Goal: Information Seeking & Learning: Find contact information

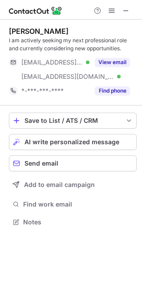
scroll to position [215, 141]
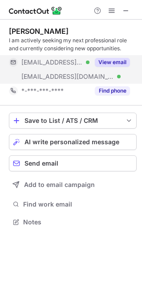
click at [103, 63] on button "View email" at bounding box center [112, 62] width 35 height 9
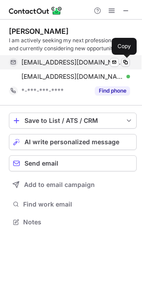
click at [123, 61] on span at bounding box center [125, 62] width 7 height 7
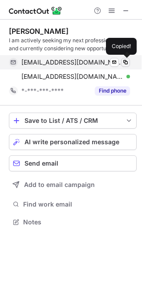
click at [123, 61] on span at bounding box center [125, 62] width 7 height 7
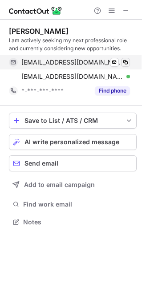
click at [123, 61] on span at bounding box center [125, 62] width 7 height 7
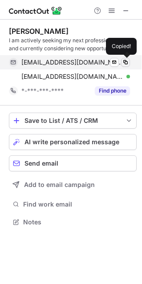
click at [123, 61] on span at bounding box center [125, 62] width 7 height 7
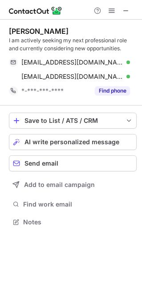
drag, startPoint x: 123, startPoint y: 61, endPoint x: -44, endPoint y: 38, distance: 169.3
click at [0, 38] on html "Bill Prout I am actively seeking my next professional role and currently consid…" at bounding box center [71, 142] width 142 height 284
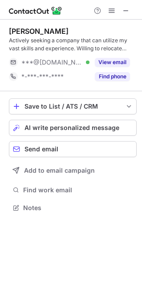
scroll to position [201, 141]
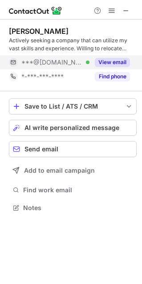
click at [121, 63] on button "View email" at bounding box center [112, 62] width 35 height 9
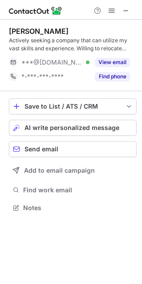
scroll to position [201, 141]
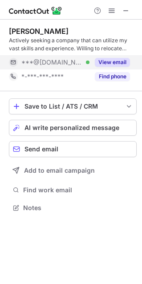
click at [105, 65] on button "View email" at bounding box center [112, 62] width 35 height 9
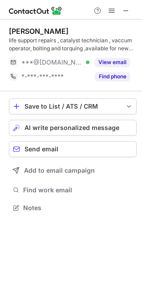
scroll to position [201, 141]
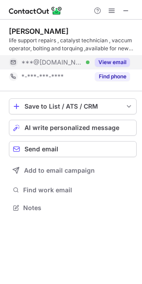
click at [101, 67] on div "View email" at bounding box center [109, 62] width 40 height 14
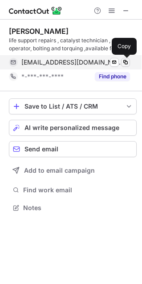
click at [123, 61] on span at bounding box center [125, 62] width 7 height 7
click at [125, 61] on span at bounding box center [125, 62] width 7 height 7
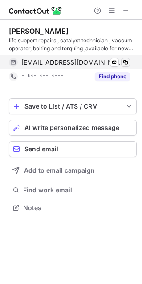
click at [125, 61] on span at bounding box center [125, 62] width 7 height 7
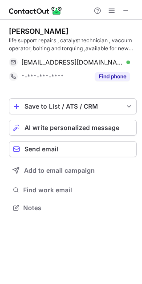
drag, startPoint x: 125, startPoint y: 61, endPoint x: -53, endPoint y: 9, distance: 185.4
click at [0, 9] on html "William Schlotter life support repairs , catalyst technician , vaccum operator,…" at bounding box center [71, 142] width 142 height 284
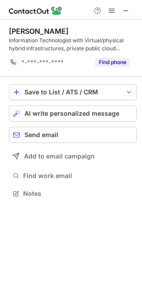
scroll to position [4, 4]
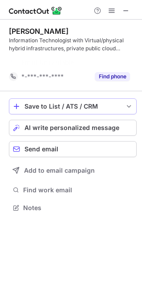
scroll to position [4, 4]
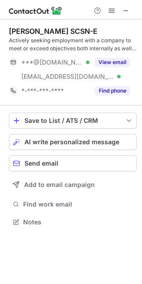
scroll to position [215, 141]
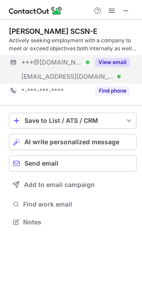
click at [97, 69] on div "View email" at bounding box center [109, 62] width 40 height 14
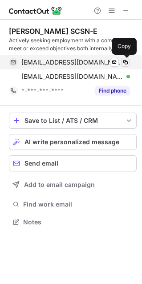
click at [123, 63] on span at bounding box center [125, 62] width 7 height 7
click at [125, 62] on span at bounding box center [125, 62] width 7 height 7
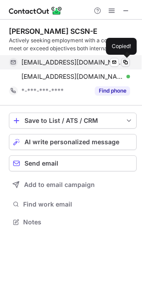
click at [125, 62] on span at bounding box center [125, 62] width 7 height 7
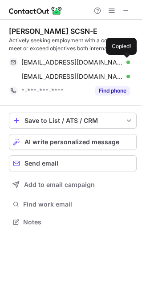
drag, startPoint x: 125, startPoint y: 62, endPoint x: -37, endPoint y: 37, distance: 163.8
click at [0, 37] on html "William Roming SCSN-E Actively seeking employment with a company to meet or exc…" at bounding box center [71, 142] width 142 height 284
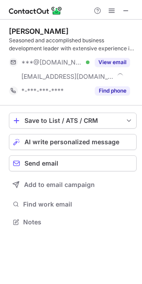
scroll to position [215, 141]
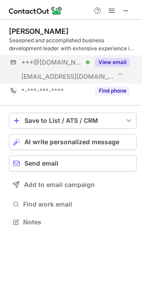
click at [118, 70] on div "***@[DOMAIN_NAME] Verified [EMAIL_ADDRESS][DOMAIN_NAME] View email" at bounding box center [73, 69] width 128 height 28
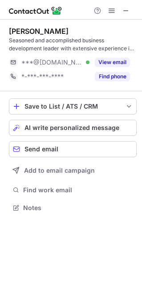
scroll to position [201, 141]
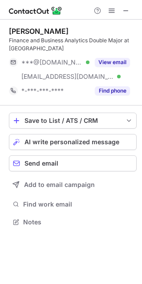
scroll to position [215, 141]
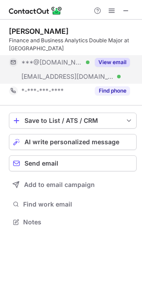
click at [102, 61] on button "View email" at bounding box center [112, 62] width 35 height 9
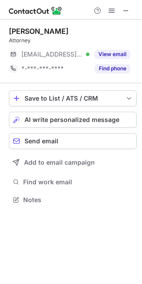
scroll to position [193, 141]
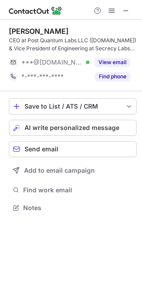
scroll to position [201, 141]
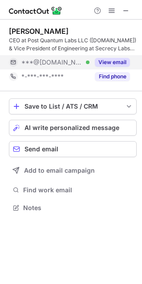
click at [76, 65] on div "***@gmail.com Verified" at bounding box center [55, 62] width 68 height 8
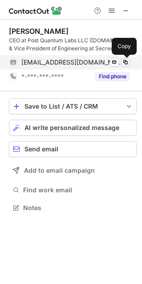
click at [125, 60] on span at bounding box center [125, 62] width 7 height 7
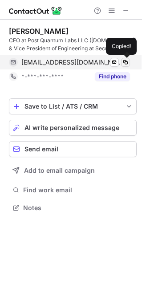
click at [125, 60] on span at bounding box center [125, 62] width 7 height 7
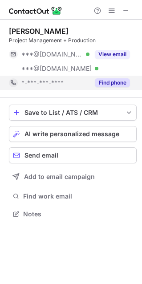
scroll to position [4, 4]
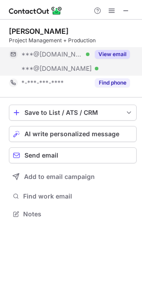
click at [74, 65] on div "***@[DOMAIN_NAME] Verified" at bounding box center [55, 69] width 68 height 8
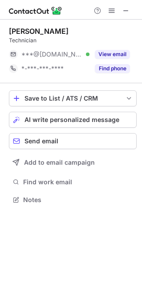
scroll to position [193, 141]
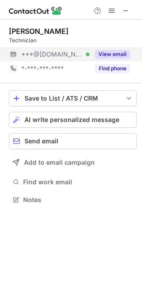
click at [94, 55] on div "View email" at bounding box center [109, 54] width 40 height 14
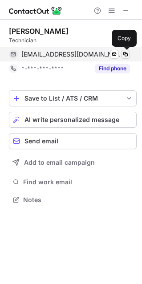
click at [125, 57] on span at bounding box center [125, 54] width 7 height 7
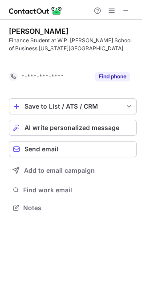
scroll to position [4, 4]
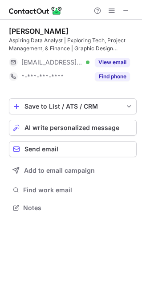
scroll to position [201, 141]
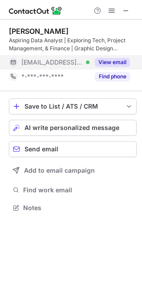
click at [90, 56] on div "View email" at bounding box center [109, 62] width 40 height 14
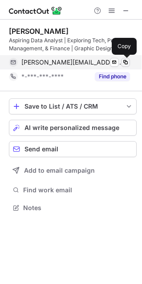
click at [123, 63] on span at bounding box center [125, 62] width 7 height 7
click at [125, 63] on span at bounding box center [125, 62] width 7 height 7
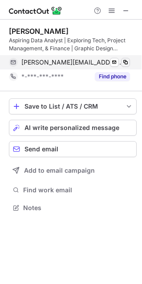
click at [125, 63] on span at bounding box center [125, 62] width 7 height 7
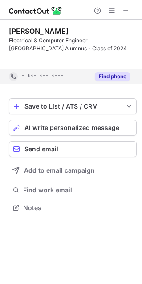
scroll to position [4, 4]
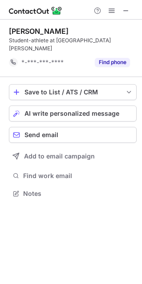
scroll to position [179, 141]
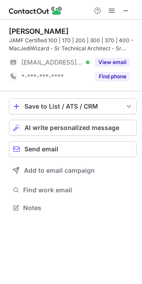
scroll to position [201, 141]
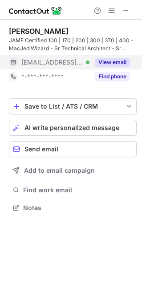
click at [56, 66] on span "[EMAIL_ADDRESS][DOMAIN_NAME]" at bounding box center [51, 62] width 61 height 8
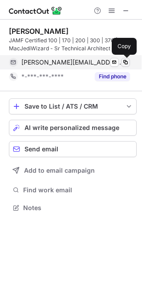
click at [125, 62] on span at bounding box center [125, 62] width 7 height 7
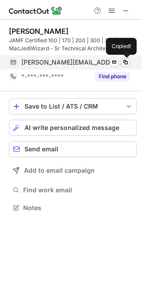
click at [125, 62] on span at bounding box center [125, 62] width 7 height 7
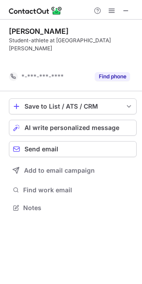
scroll to position [179, 141]
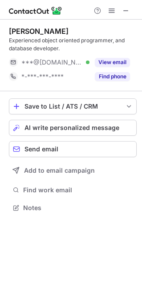
scroll to position [201, 141]
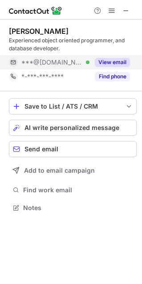
click at [109, 62] on button "View email" at bounding box center [112, 62] width 35 height 9
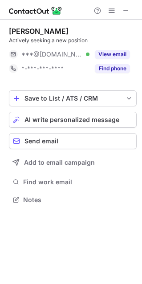
scroll to position [193, 141]
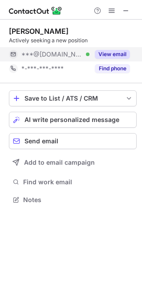
click at [98, 53] on button "View email" at bounding box center [112, 54] width 35 height 9
click at [124, 57] on button "View email" at bounding box center [112, 54] width 35 height 9
click at [117, 54] on button "View email" at bounding box center [112, 54] width 35 height 9
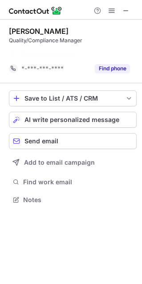
scroll to position [179, 141]
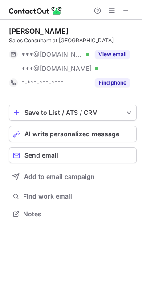
scroll to position [4, 4]
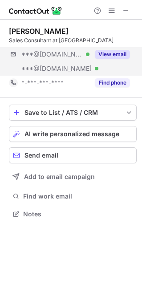
click at [126, 62] on div "***@gmail.com Verified ***@yahoo.com Verified View email" at bounding box center [73, 61] width 128 height 28
click at [114, 58] on button "View email" at bounding box center [112, 54] width 35 height 9
click at [100, 56] on button "View email" at bounding box center [112, 54] width 35 height 9
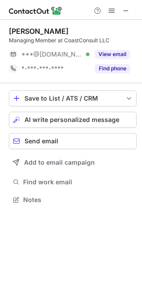
scroll to position [193, 141]
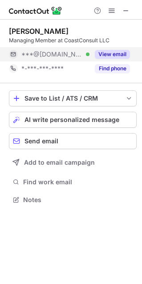
click at [95, 50] on button "View email" at bounding box center [112, 54] width 35 height 9
click at [107, 50] on button "View email" at bounding box center [112, 54] width 35 height 9
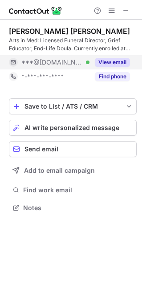
scroll to position [201, 141]
click at [89, 66] on div "View email" at bounding box center [109, 62] width 40 height 14
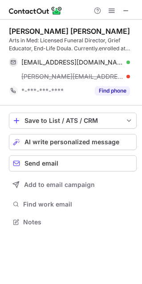
scroll to position [215, 141]
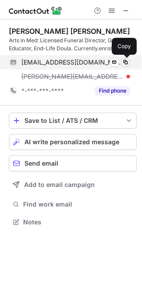
click at [127, 59] on span at bounding box center [125, 62] width 7 height 7
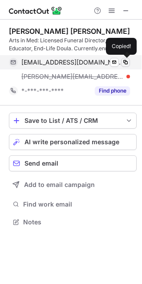
click at [127, 59] on span at bounding box center [125, 62] width 7 height 7
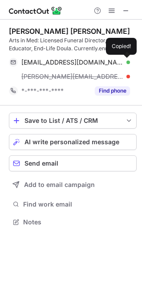
drag, startPoint x: 127, startPoint y: 59, endPoint x: -74, endPoint y: 79, distance: 202.0
click at [0, 79] on html "William Turner Heath Arts in Med: Licensed Funeral Director, Grief Educator, En…" at bounding box center [71, 142] width 142 height 284
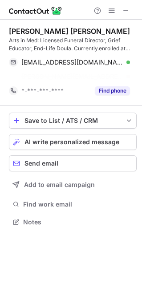
scroll to position [201, 141]
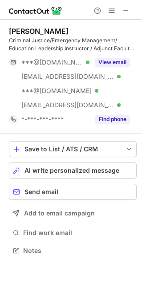
scroll to position [244, 141]
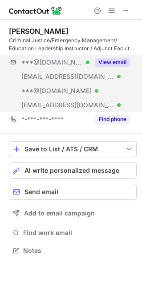
click at [111, 75] on div "***@[DOMAIN_NAME] Verified [EMAIL_ADDRESS][DOMAIN_NAME] Verified ***@[DOMAIN_NA…" at bounding box center [73, 83] width 128 height 57
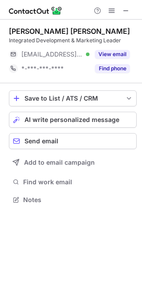
scroll to position [193, 141]
click at [106, 40] on div "Integrated Development & Marketing Leader" at bounding box center [73, 40] width 128 height 8
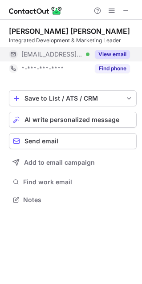
click at [104, 50] on button "View email" at bounding box center [112, 54] width 35 height 9
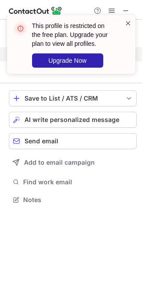
click at [126, 22] on span at bounding box center [128, 23] width 7 height 9
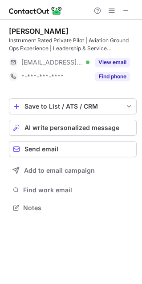
scroll to position [201, 141]
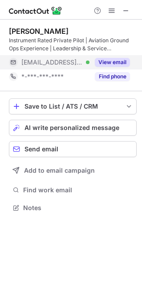
click at [74, 63] on span "[EMAIL_ADDRESS][DOMAIN_NAME]" at bounding box center [51, 62] width 61 height 8
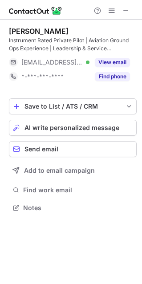
scroll to position [201, 141]
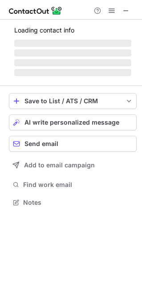
scroll to position [215, 141]
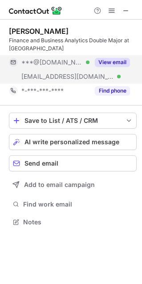
click at [83, 60] on div "***@gmail.com Verified" at bounding box center [55, 62] width 68 height 8
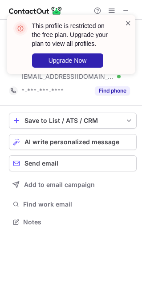
click at [128, 21] on span at bounding box center [128, 23] width 7 height 9
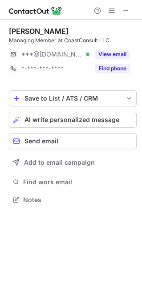
scroll to position [193, 141]
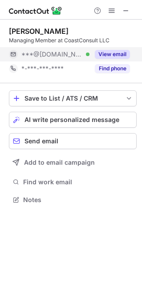
click at [101, 57] on button "View email" at bounding box center [112, 54] width 35 height 9
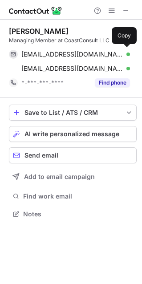
scroll to position [207, 141]
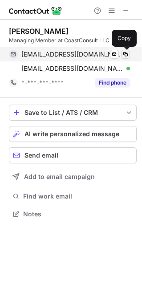
click at [125, 51] on span at bounding box center [125, 54] width 7 height 7
click at [126, 51] on span at bounding box center [125, 54] width 7 height 7
click at [126, 50] on button at bounding box center [125, 54] width 9 height 9
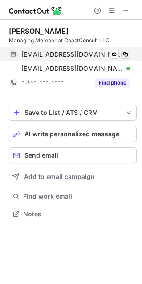
click at [126, 52] on button at bounding box center [125, 54] width 9 height 9
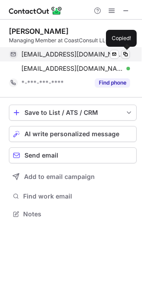
click at [126, 52] on span at bounding box center [125, 54] width 7 height 7
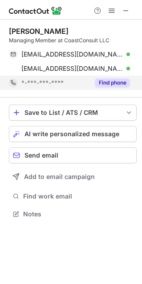
drag, startPoint x: 126, startPoint y: 52, endPoint x: 26, endPoint y: 81, distance: 104.9
click at [26, 81] on div "William Weinstein Managing Member at CoastConsult LLC wweinstein2001@yahoo.com …" at bounding box center [73, 58] width 128 height 63
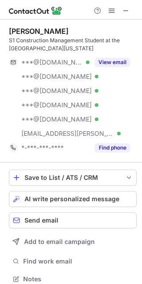
scroll to position [272, 135]
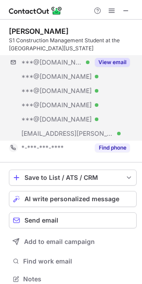
click at [96, 77] on div "***@gmail.com Verified ***@yahoo.com Verified ***@msn.com Verified ***@outlook.…" at bounding box center [73, 97] width 128 height 85
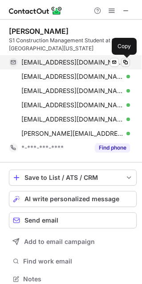
click at [125, 63] on span at bounding box center [125, 62] width 7 height 7
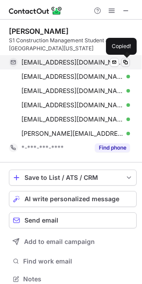
click at [125, 63] on span at bounding box center [125, 62] width 7 height 7
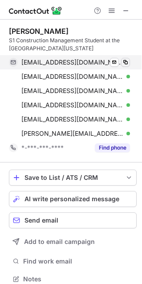
click at [125, 63] on span at bounding box center [125, 62] width 7 height 7
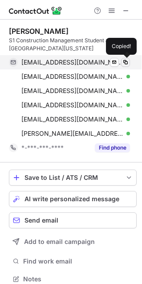
click at [125, 63] on span at bounding box center [125, 62] width 7 height 7
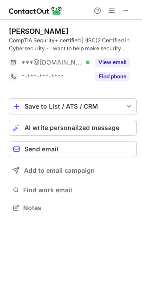
scroll to position [201, 141]
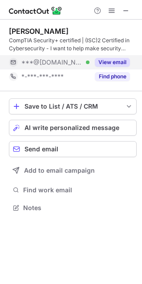
click at [106, 57] on div "View email" at bounding box center [109, 62] width 40 height 14
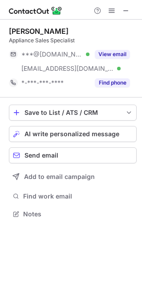
scroll to position [207, 141]
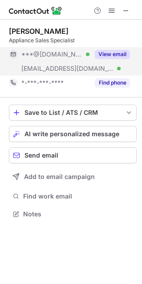
click at [108, 57] on button "View email" at bounding box center [112, 54] width 35 height 9
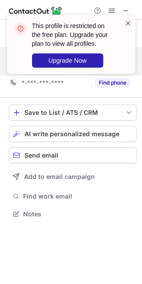
click at [125, 22] on span at bounding box center [128, 23] width 7 height 9
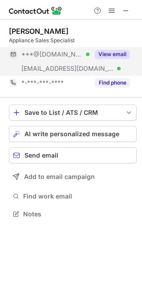
click at [106, 55] on button "View email" at bounding box center [112, 54] width 35 height 9
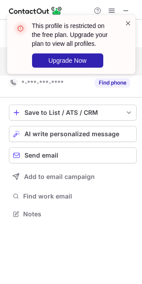
click at [127, 24] on span at bounding box center [128, 23] width 7 height 9
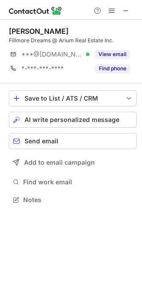
scroll to position [193, 141]
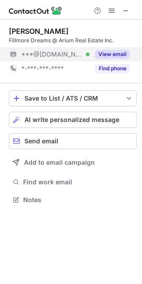
click at [52, 54] on span "***@[DOMAIN_NAME]" at bounding box center [51, 54] width 61 height 8
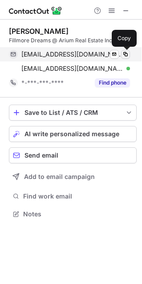
click at [127, 55] on span at bounding box center [125, 54] width 7 height 7
click at [125, 53] on span at bounding box center [125, 54] width 7 height 7
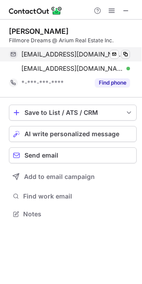
click at [125, 53] on span at bounding box center [125, 54] width 7 height 7
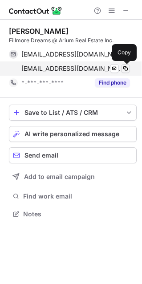
drag, startPoint x: 125, startPoint y: 53, endPoint x: 126, endPoint y: 65, distance: 12.0
click at [126, 65] on div "billfillmore555@gmail.com Verified Send email Copy billfillmoredreams@gmail.com…" at bounding box center [69, 61] width 121 height 28
click at [126, 65] on span at bounding box center [125, 68] width 7 height 7
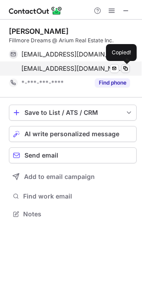
click at [126, 65] on span at bounding box center [125, 68] width 7 height 7
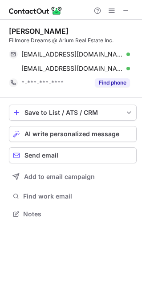
drag, startPoint x: 126, startPoint y: 65, endPoint x: -93, endPoint y: 27, distance: 222.7
click at [0, 27] on html "William Fillmore Fillmore Dreams @ Arium Real Estate Inc. billfillmore555@gmail…" at bounding box center [71, 142] width 142 height 284
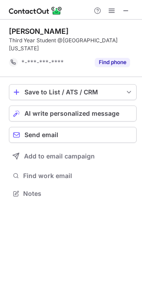
scroll to position [179, 141]
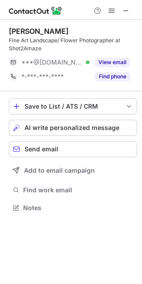
scroll to position [201, 141]
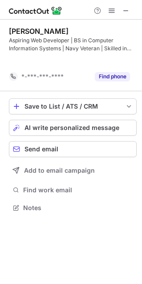
scroll to position [4, 4]
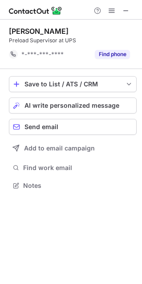
scroll to position [179, 141]
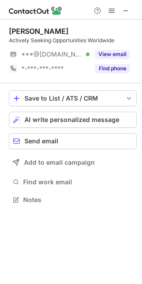
scroll to position [193, 141]
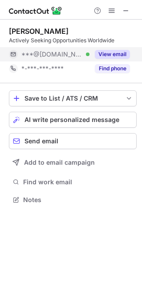
click at [55, 59] on div "***@yahoo.com Verified" at bounding box center [49, 54] width 81 height 14
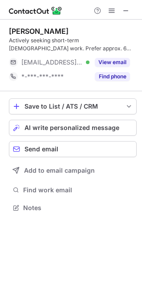
scroll to position [201, 141]
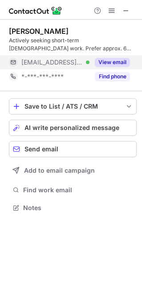
click at [81, 56] on div "[EMAIL_ADDRESS][DOMAIN_NAME] Verified" at bounding box center [49, 62] width 81 height 14
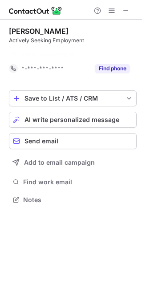
scroll to position [179, 141]
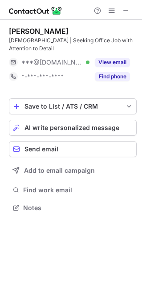
scroll to position [201, 141]
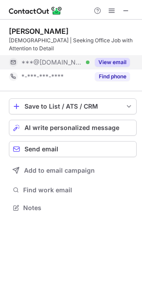
click at [35, 66] on div "***@[DOMAIN_NAME] Verified" at bounding box center [49, 62] width 81 height 14
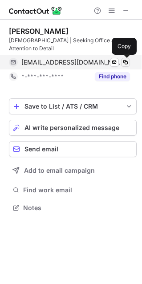
click at [126, 61] on span at bounding box center [125, 62] width 7 height 7
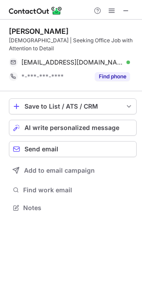
drag, startPoint x: 126, startPoint y: 61, endPoint x: -22, endPoint y: 122, distance: 159.8
click at [0, 122] on html "Amanda Clifford Unemployed | Seeking Office Job with Attention to Detail amcsss…" at bounding box center [71, 142] width 142 height 284
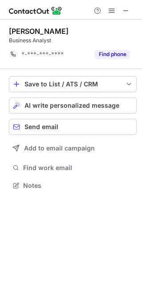
scroll to position [179, 141]
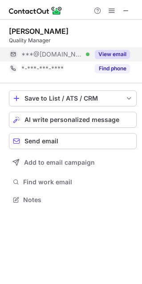
scroll to position [4, 4]
click at [95, 55] on button "View email" at bounding box center [112, 54] width 35 height 9
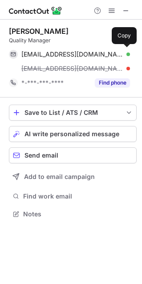
scroll to position [207, 141]
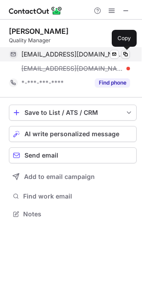
click at [124, 57] on span at bounding box center [125, 54] width 7 height 7
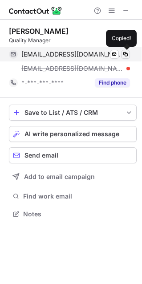
click at [124, 57] on span at bounding box center [125, 54] width 7 height 7
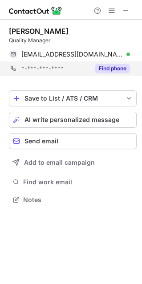
scroll to position [4, 4]
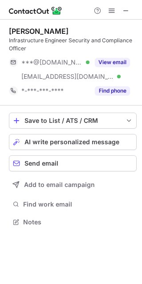
scroll to position [215, 141]
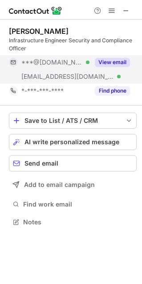
click at [107, 66] on button "View email" at bounding box center [112, 62] width 35 height 9
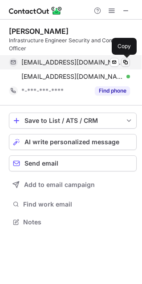
click at [122, 63] on span at bounding box center [125, 62] width 7 height 7
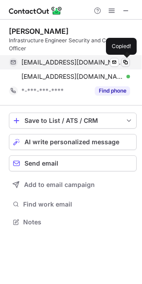
click at [122, 63] on span at bounding box center [125, 62] width 7 height 7
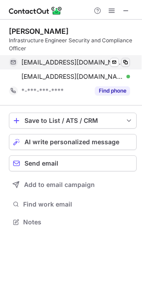
click at [122, 63] on span at bounding box center [125, 62] width 7 height 7
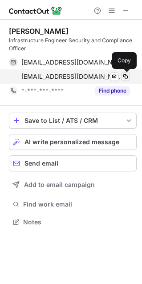
click at [124, 78] on span at bounding box center [125, 76] width 7 height 7
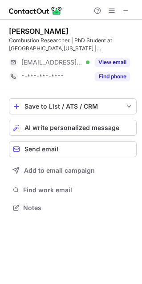
scroll to position [201, 141]
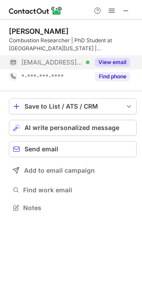
click at [97, 60] on button "View email" at bounding box center [112, 62] width 35 height 9
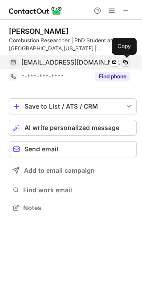
click at [125, 61] on span at bounding box center [125, 62] width 7 height 7
click at [129, 58] on button at bounding box center [125, 62] width 9 height 9
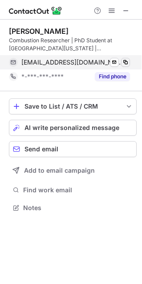
click at [129, 62] on button at bounding box center [125, 62] width 9 height 9
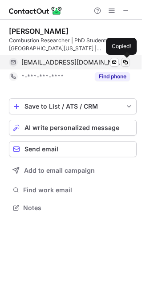
click at [129, 62] on span at bounding box center [125, 62] width 7 height 7
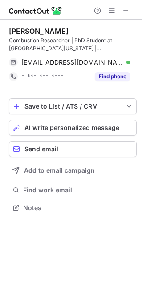
drag, startPoint x: 129, startPoint y: 62, endPoint x: -26, endPoint y: 40, distance: 156.0
click at [0, 40] on html "[PERSON_NAME] Combustion Researcher | PhD Student at [GEOGRAPHIC_DATA][US_STATE…" at bounding box center [71, 142] width 142 height 284
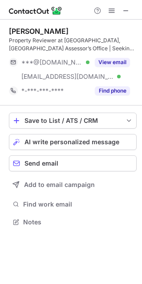
scroll to position [215, 141]
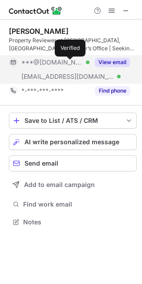
click at [81, 67] on div "***@gmail.com Verified" at bounding box center [49, 62] width 81 height 14
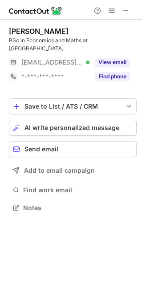
scroll to position [201, 141]
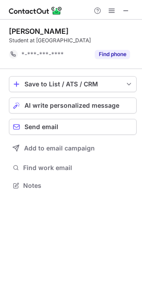
scroll to position [179, 141]
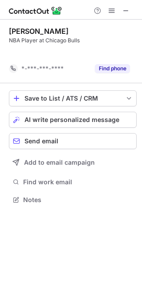
scroll to position [179, 141]
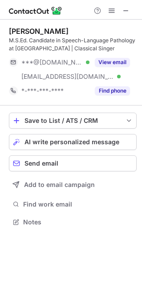
scroll to position [215, 141]
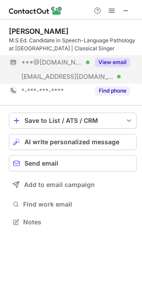
click at [91, 62] on div "View email" at bounding box center [109, 62] width 40 height 14
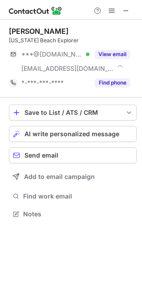
scroll to position [207, 141]
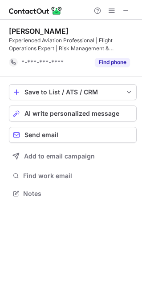
scroll to position [4, 4]
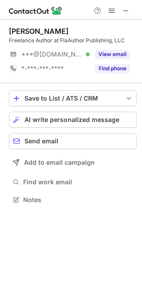
scroll to position [4, 4]
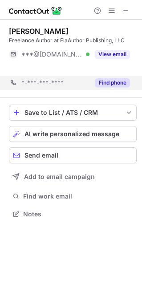
scroll to position [4, 4]
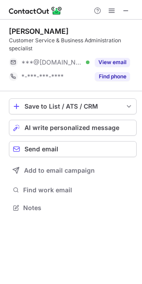
scroll to position [201, 141]
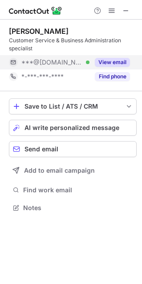
click at [87, 65] on div "***@[DOMAIN_NAME] Verified" at bounding box center [55, 62] width 68 height 8
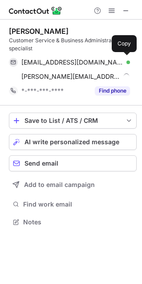
scroll to position [215, 141]
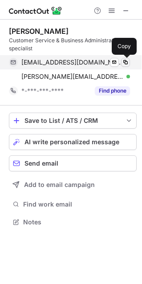
click at [124, 63] on span at bounding box center [125, 62] width 7 height 7
click at [127, 61] on span at bounding box center [125, 62] width 7 height 7
click at [126, 61] on span at bounding box center [125, 62] width 7 height 7
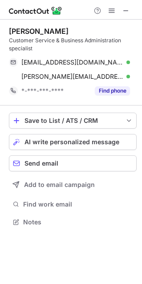
drag, startPoint x: 126, startPoint y: 61, endPoint x: 39, endPoint y: 107, distance: 99.3
click at [39, 107] on div "Edwin Martinez Customer Service & Business Administration specialist em008333@g…" at bounding box center [71, 128] width 142 height 216
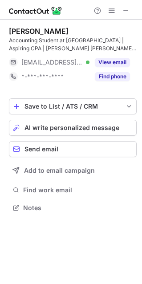
scroll to position [201, 141]
click at [121, 53] on div "[PERSON_NAME] Accounting Student at [GEOGRAPHIC_DATA] | Aspiring CPA | [PERSON_…" at bounding box center [73, 55] width 128 height 57
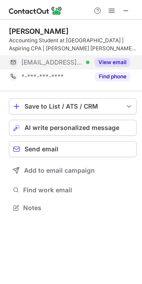
click at [118, 58] on button "View email" at bounding box center [112, 62] width 35 height 9
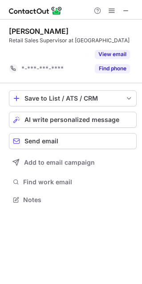
scroll to position [179, 141]
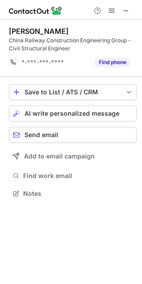
scroll to position [4, 4]
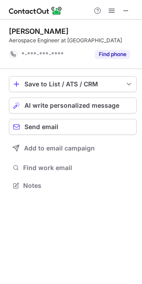
scroll to position [179, 141]
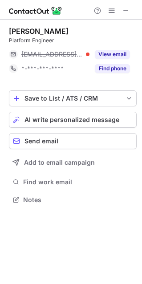
scroll to position [193, 141]
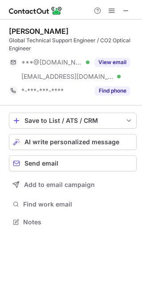
scroll to position [215, 141]
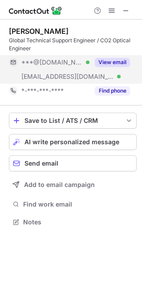
click at [103, 62] on button "View email" at bounding box center [112, 62] width 35 height 9
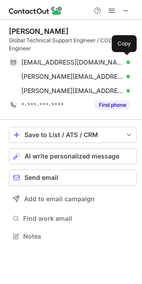
scroll to position [230, 141]
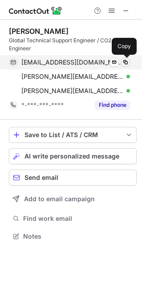
click at [126, 63] on span at bounding box center [125, 62] width 7 height 7
click at [126, 62] on span at bounding box center [125, 62] width 7 height 7
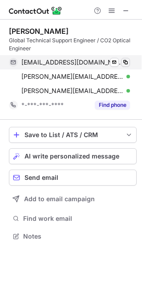
click at [126, 62] on span at bounding box center [125, 62] width 7 height 7
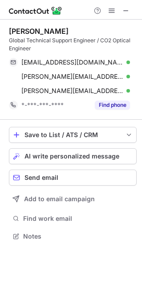
drag, startPoint x: 126, startPoint y: 62, endPoint x: -12, endPoint y: 75, distance: 139.0
click at [0, 75] on html "Edwin Taygon Global Technical Support Engineer / CO2 Optical Engineer edwintayg…" at bounding box center [71, 142] width 142 height 284
